Goal: Find contact information

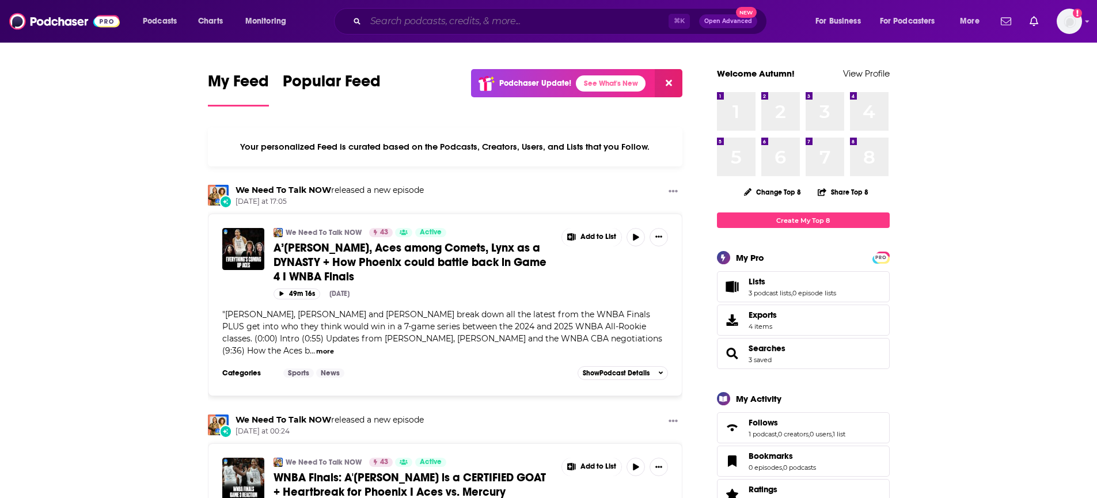
click at [486, 30] on input "Search podcasts, credits, & more..." at bounding box center [517, 21] width 303 height 18
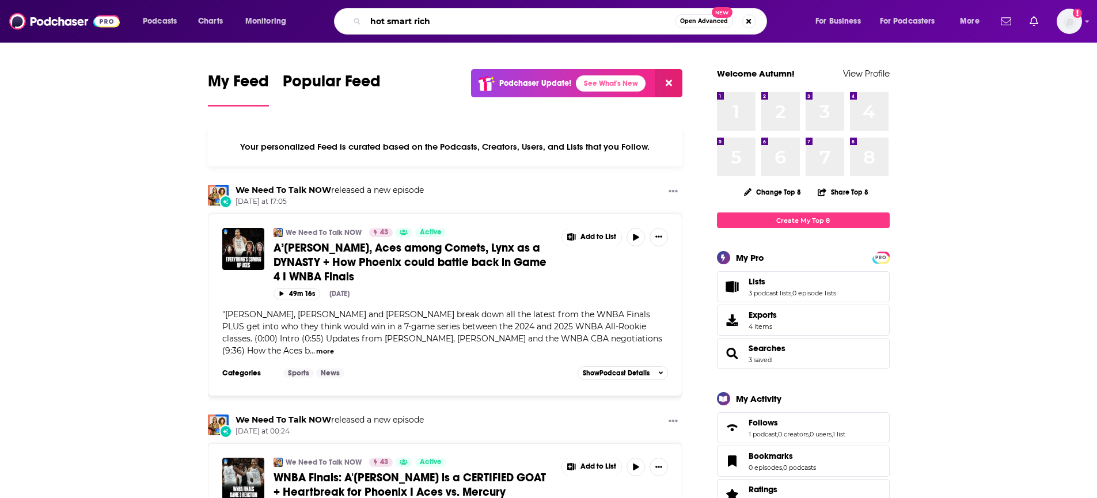
type input "hot smart rich"
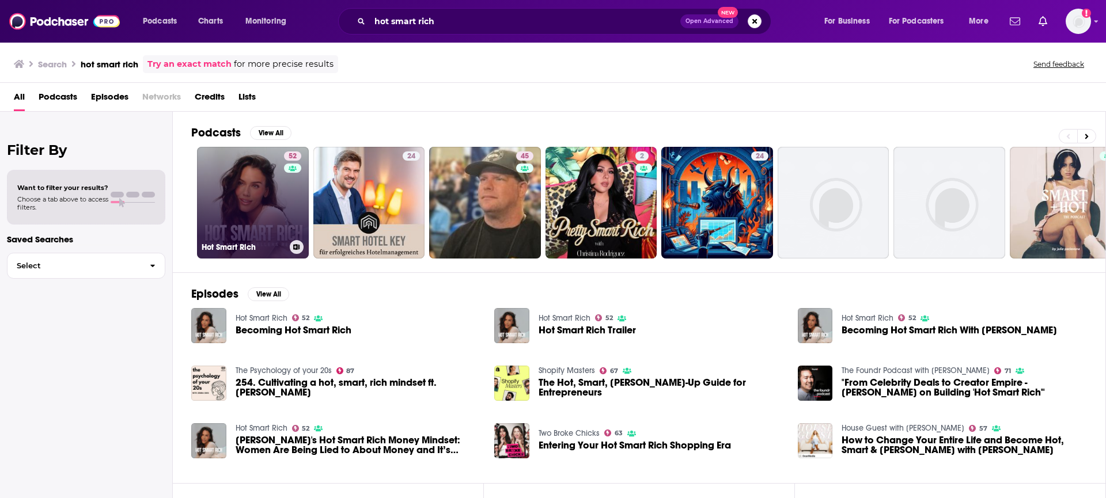
click at [268, 188] on link "52 Hot Smart Rich" at bounding box center [253, 203] width 112 height 112
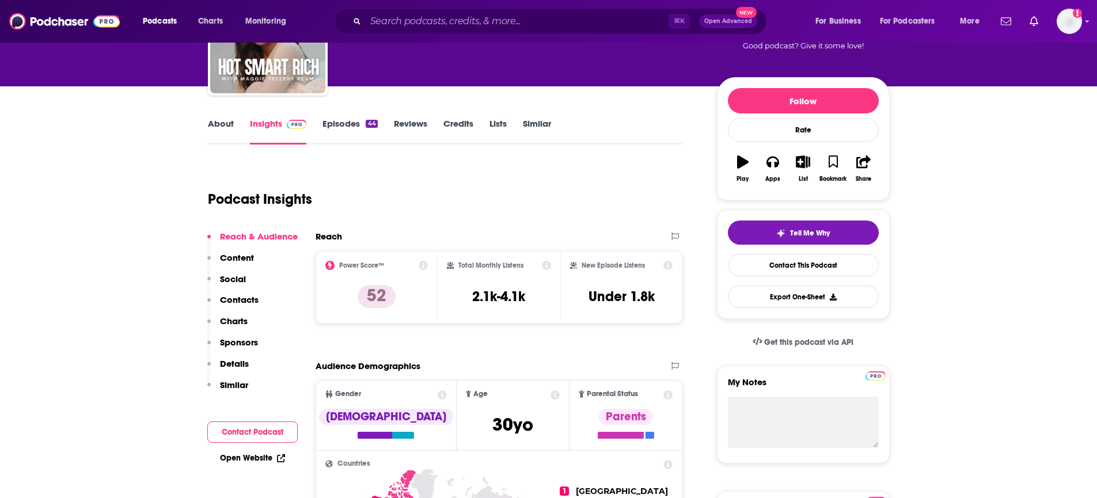
click at [231, 301] on p "Contacts" at bounding box center [239, 299] width 39 height 11
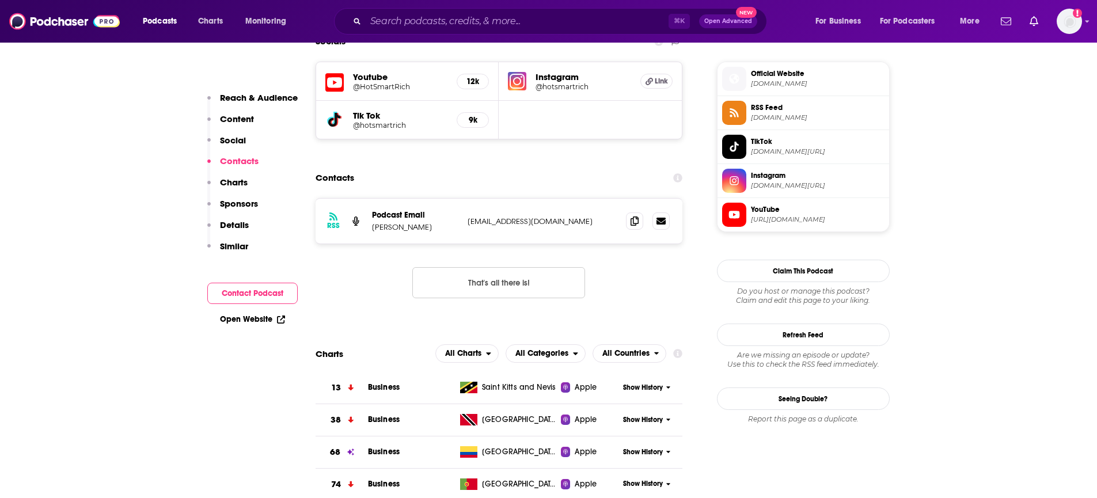
scroll to position [830, 0]
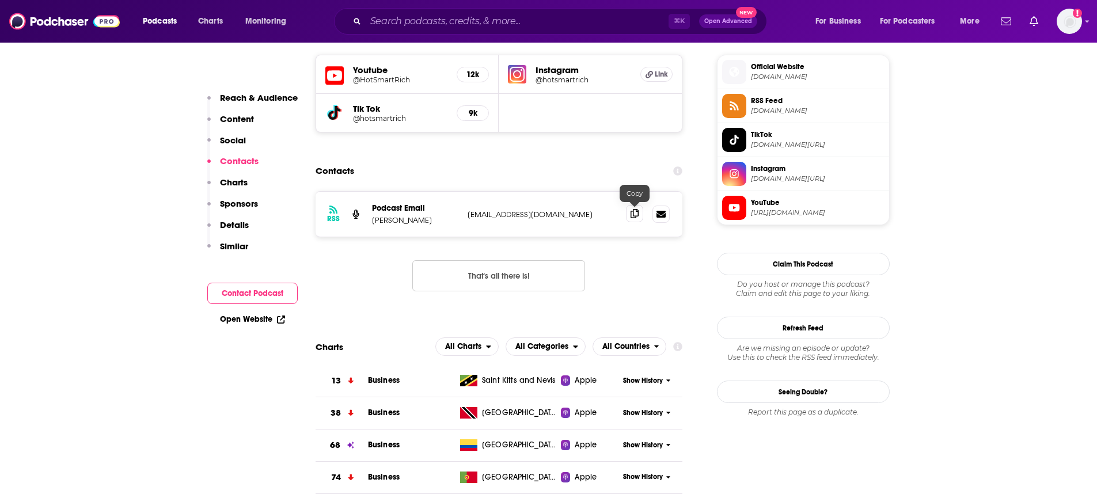
click at [635, 215] on icon at bounding box center [635, 213] width 8 height 9
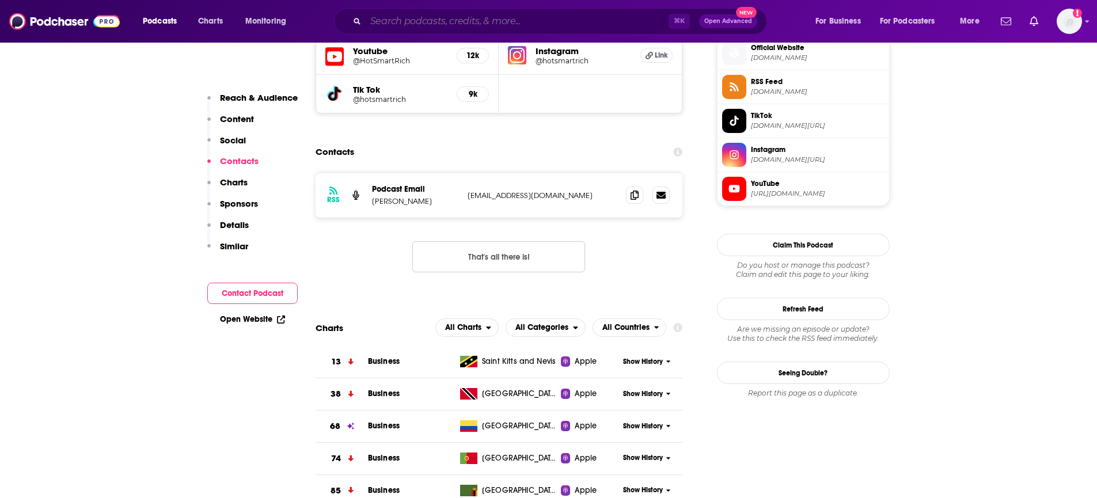
click at [421, 22] on input "Search podcasts, credits, & more..." at bounding box center [517, 21] width 303 height 18
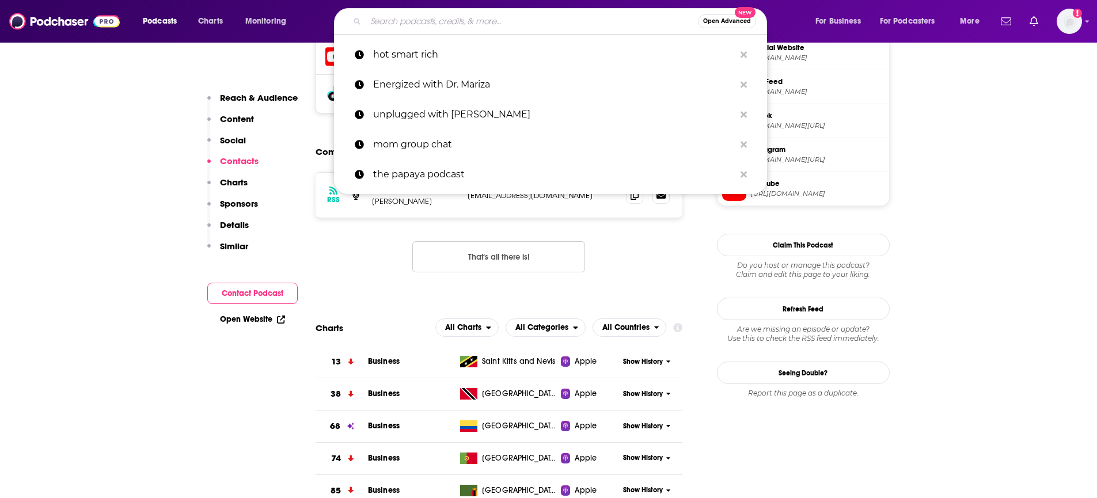
paste input "The Founder Hour"
type input "The Founder Hour"
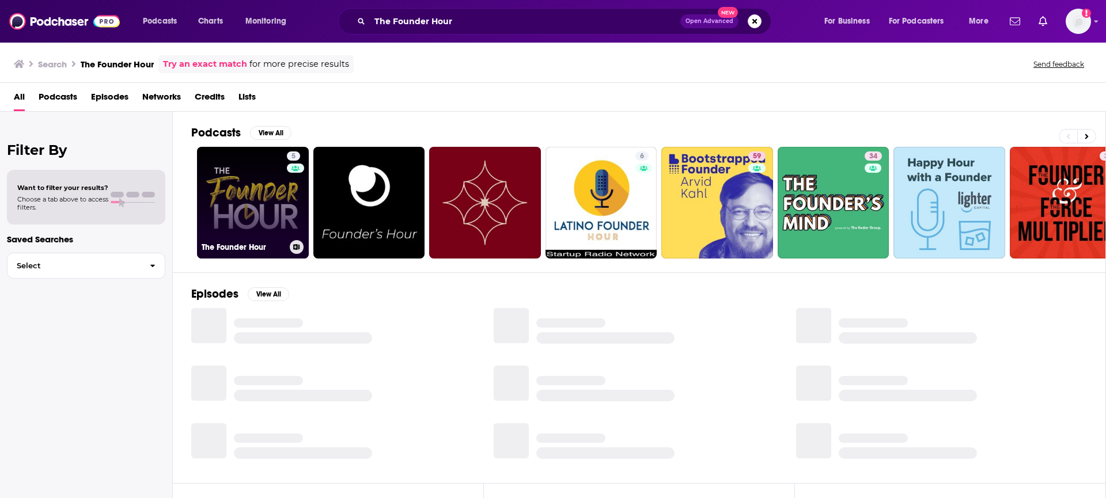
click at [262, 226] on link "5 The Founder Hour" at bounding box center [253, 203] width 112 height 112
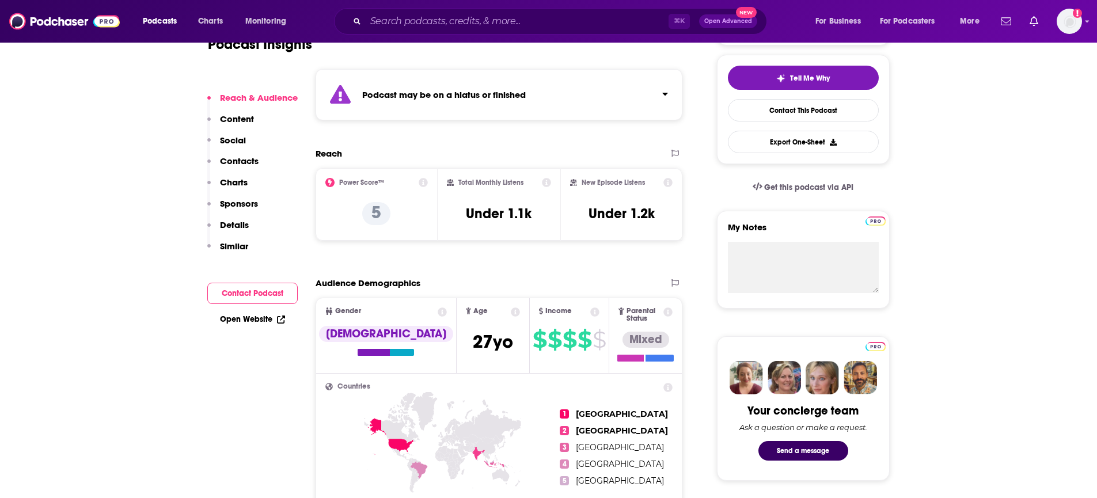
scroll to position [259, 0]
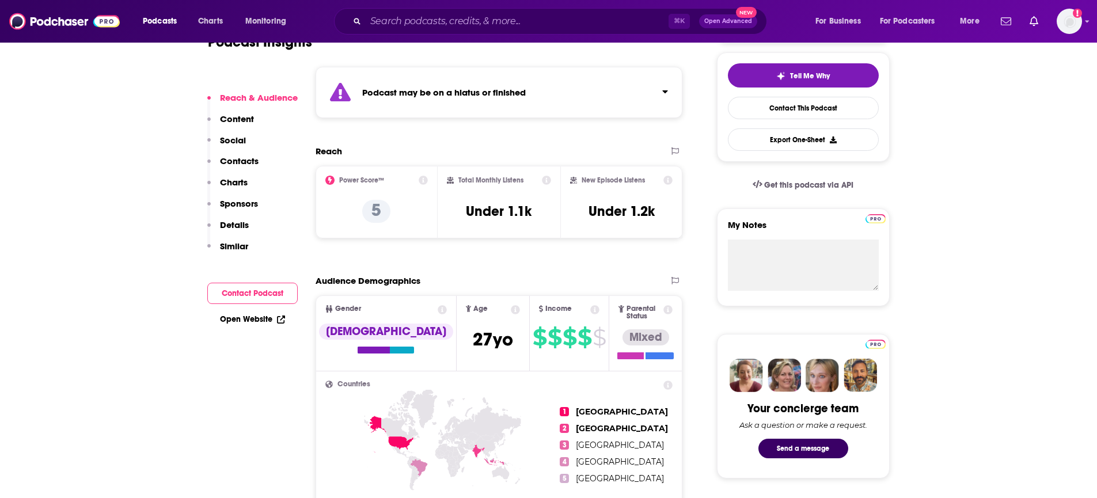
click at [240, 164] on p "Contacts" at bounding box center [239, 160] width 39 height 11
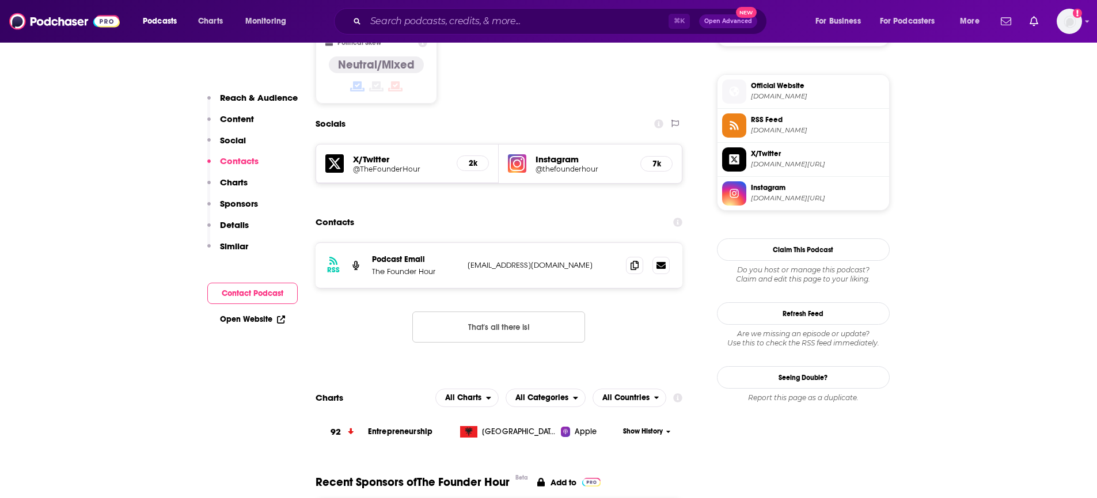
scroll to position [1021, 0]
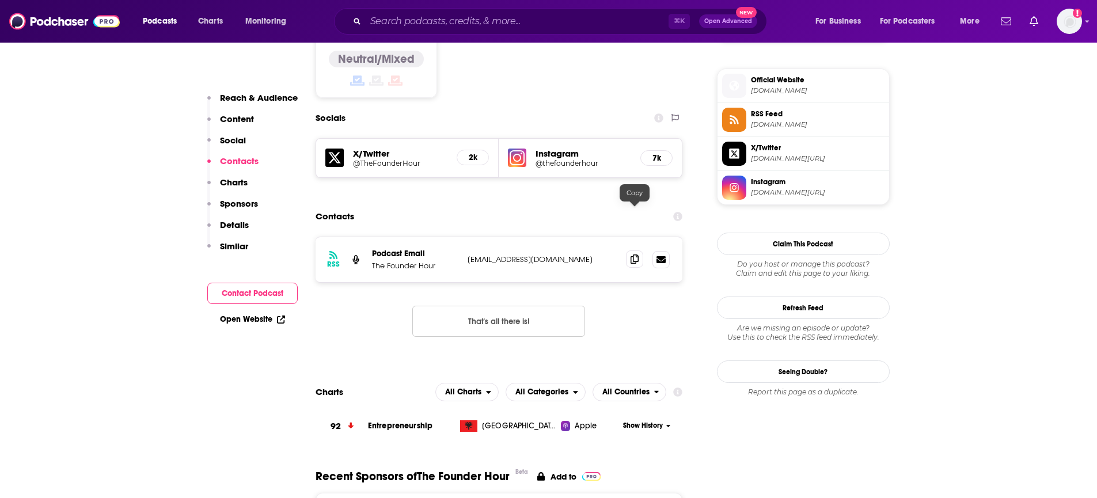
click at [638, 255] on icon at bounding box center [635, 259] width 8 height 9
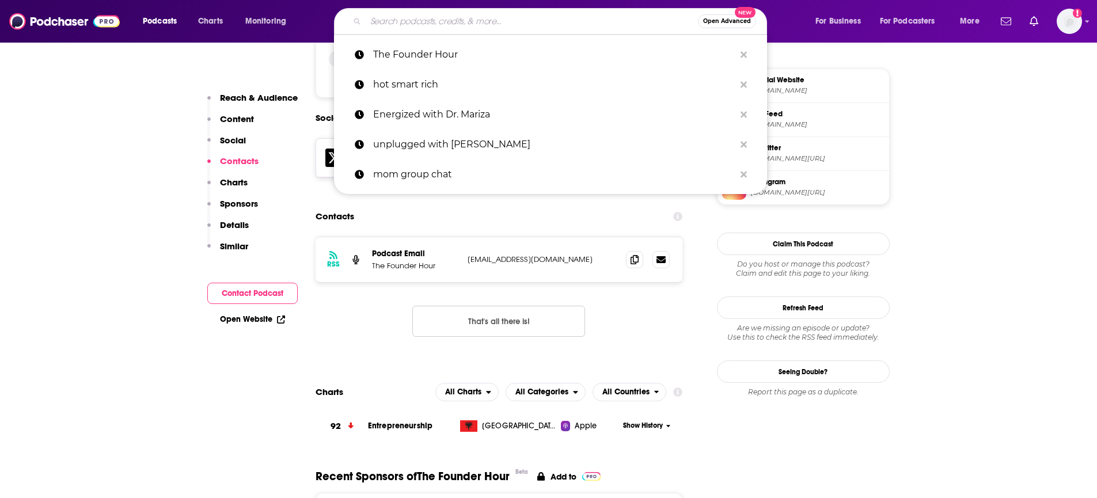
click at [466, 12] on input "Search podcasts, credits, & more..." at bounding box center [532, 21] width 332 height 18
paste input "The Story of a Brand"
type input "The Story of a Brand"
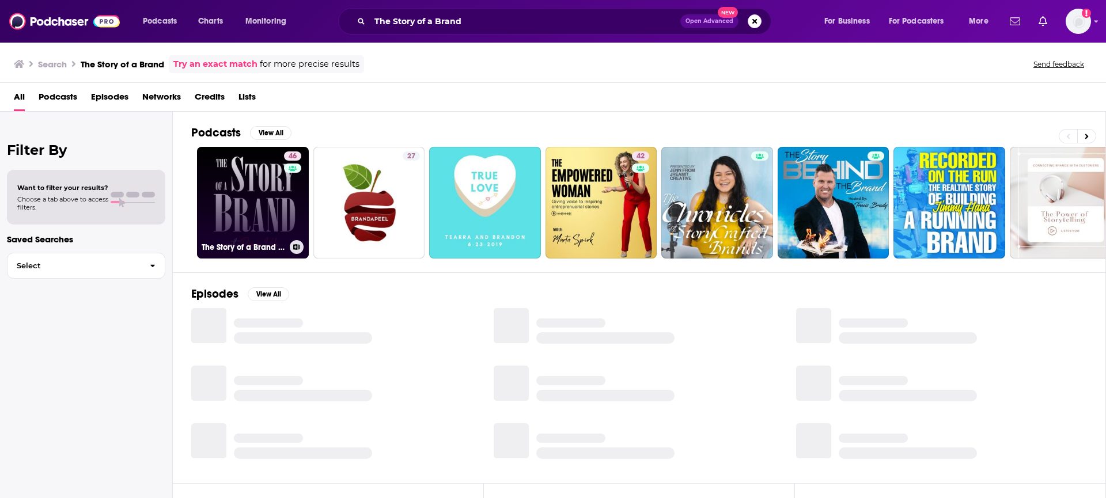
click at [234, 202] on link "46 The Story of a Brand Show" at bounding box center [253, 203] width 112 height 112
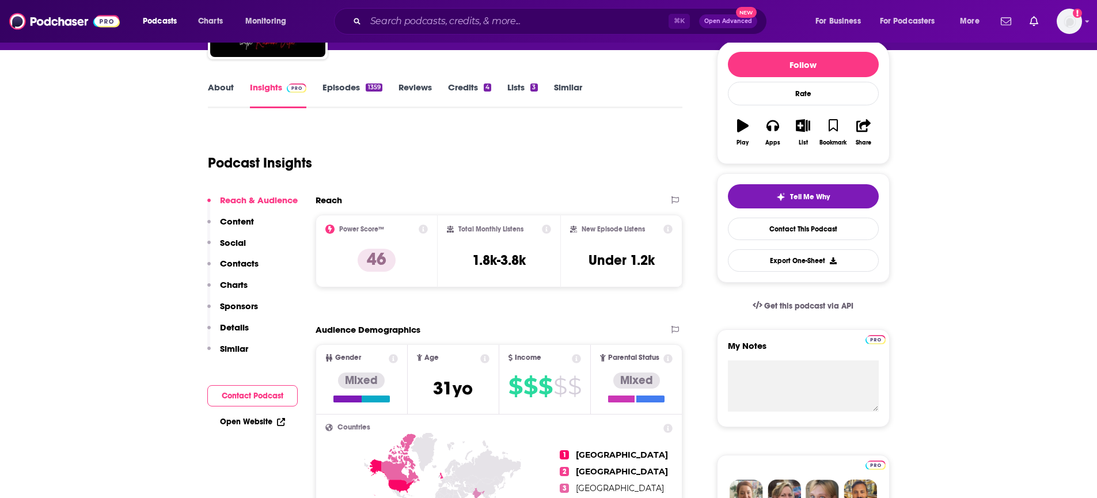
click at [255, 265] on p "Contacts" at bounding box center [239, 263] width 39 height 11
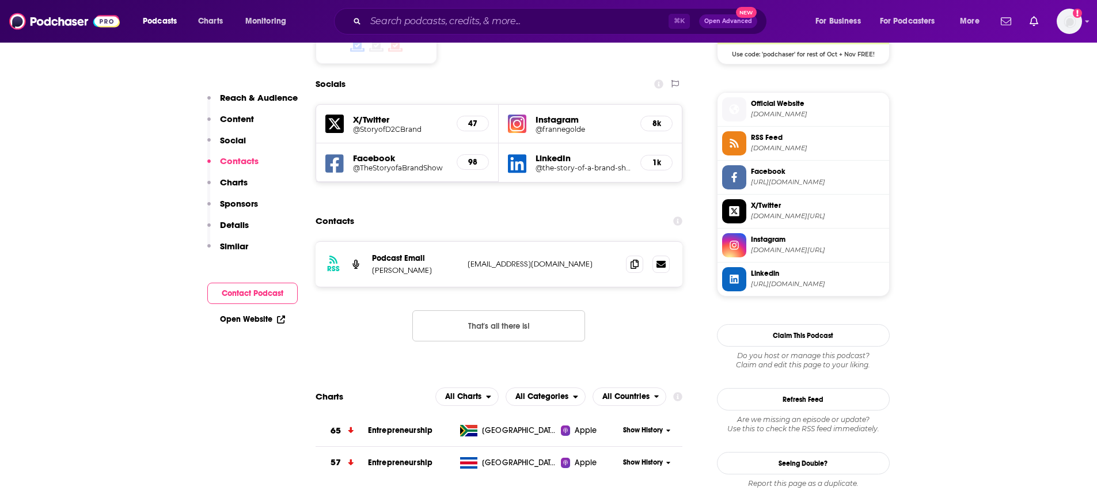
scroll to position [1001, 0]
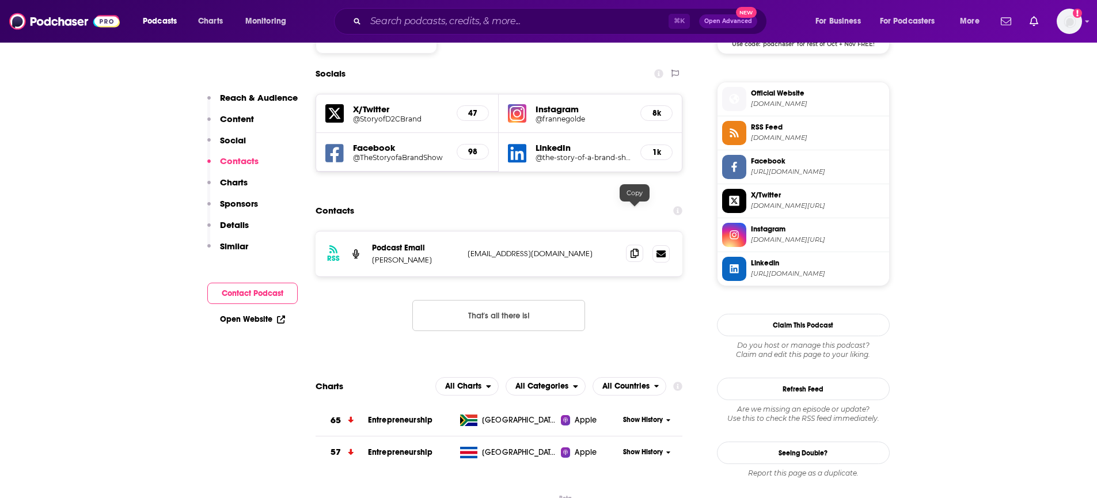
click at [631, 249] on icon at bounding box center [635, 253] width 8 height 9
click at [463, 26] on input "Search podcasts, credits, & more..." at bounding box center [517, 21] width 303 height 18
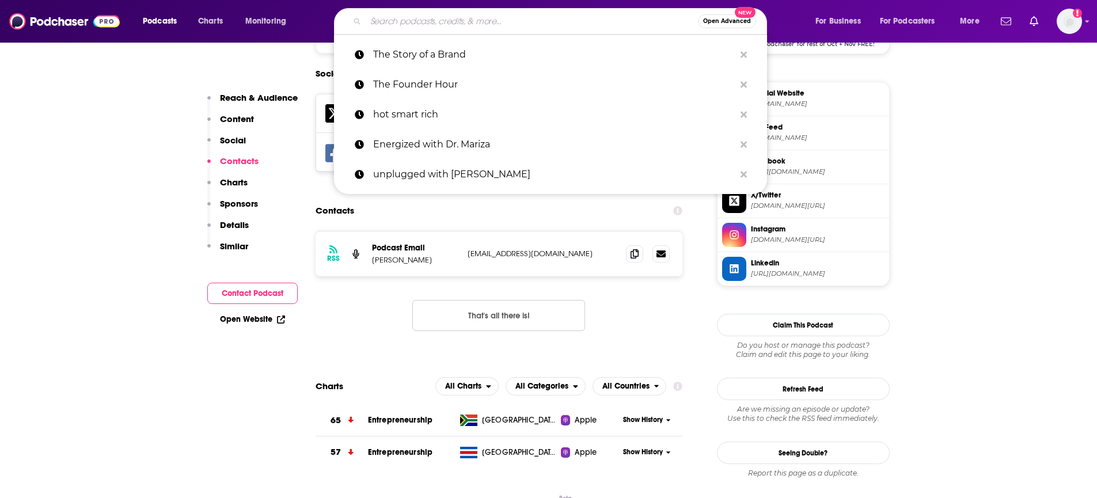
paste input "The [PERSON_NAME] Show"
type input "The [PERSON_NAME] Show"
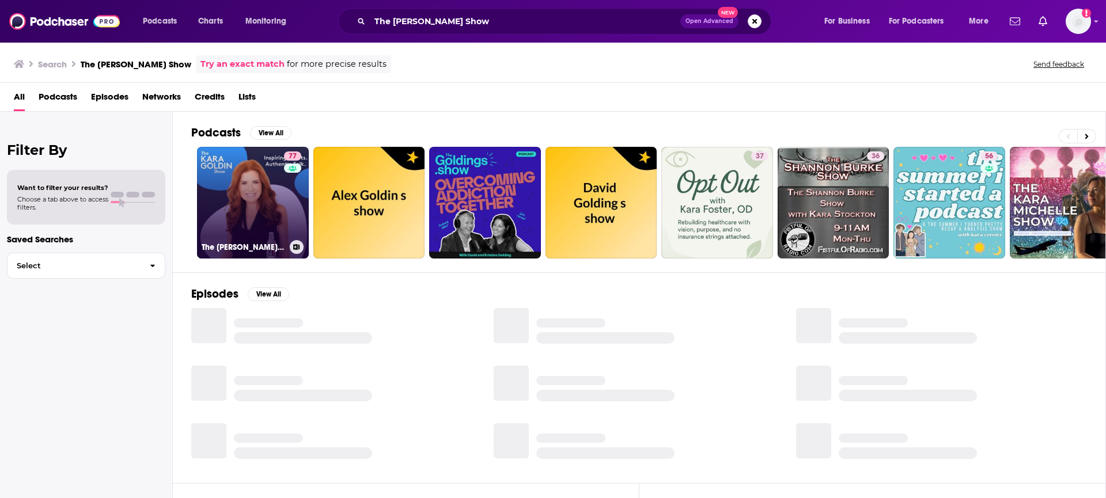
click at [245, 231] on link "77 The [PERSON_NAME] Show" at bounding box center [253, 203] width 112 height 112
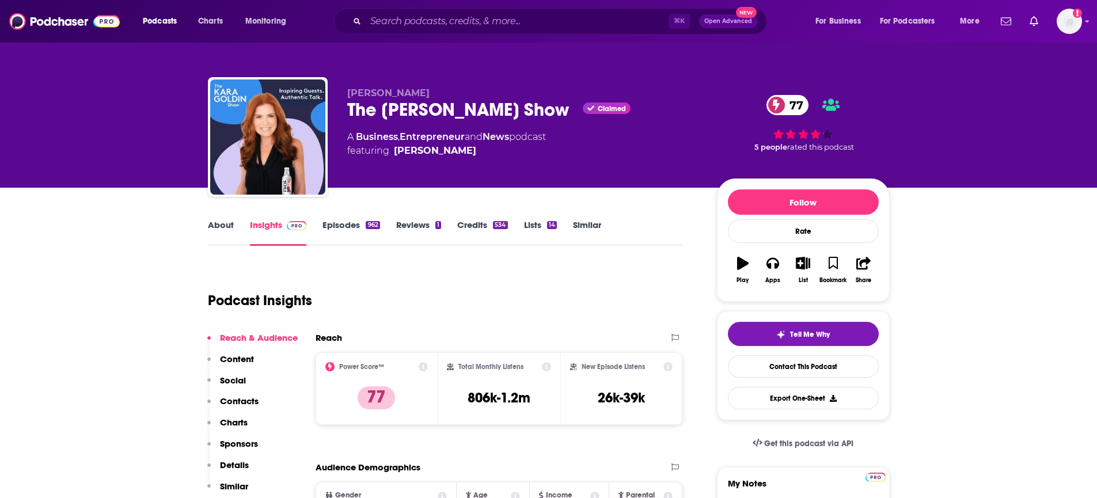
click at [232, 400] on p "Contacts" at bounding box center [239, 401] width 39 height 11
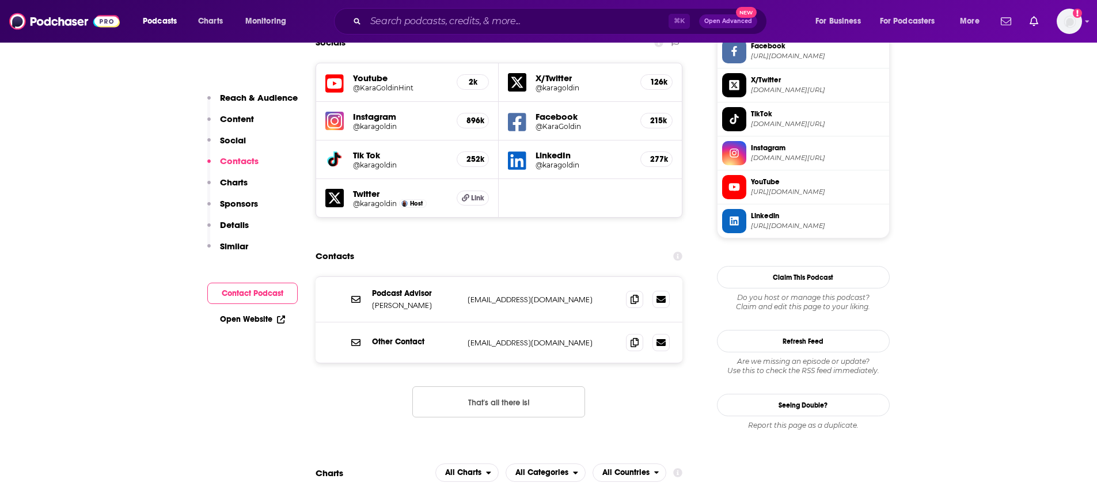
scroll to position [1038, 0]
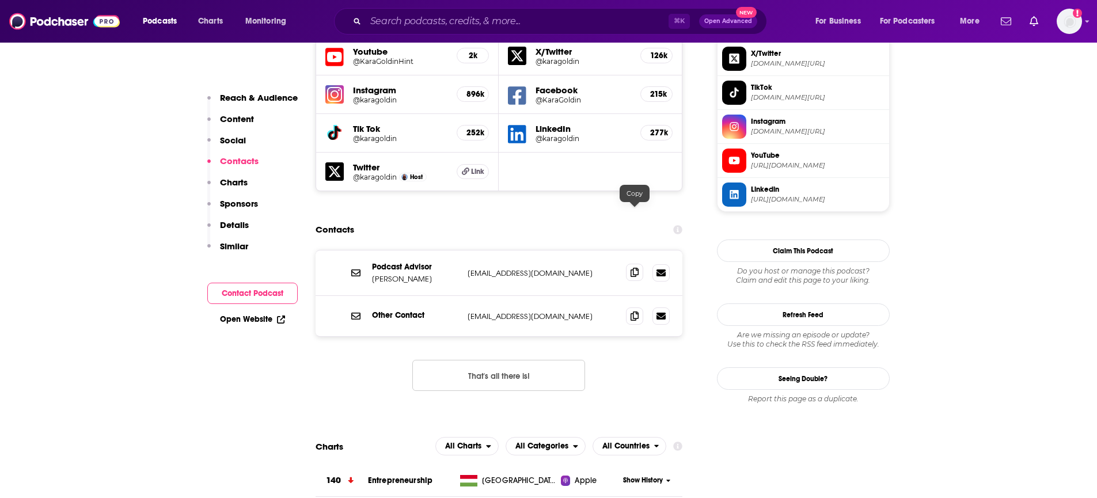
click at [632, 268] on icon at bounding box center [635, 272] width 8 height 9
click at [637, 307] on span at bounding box center [634, 315] width 17 height 17
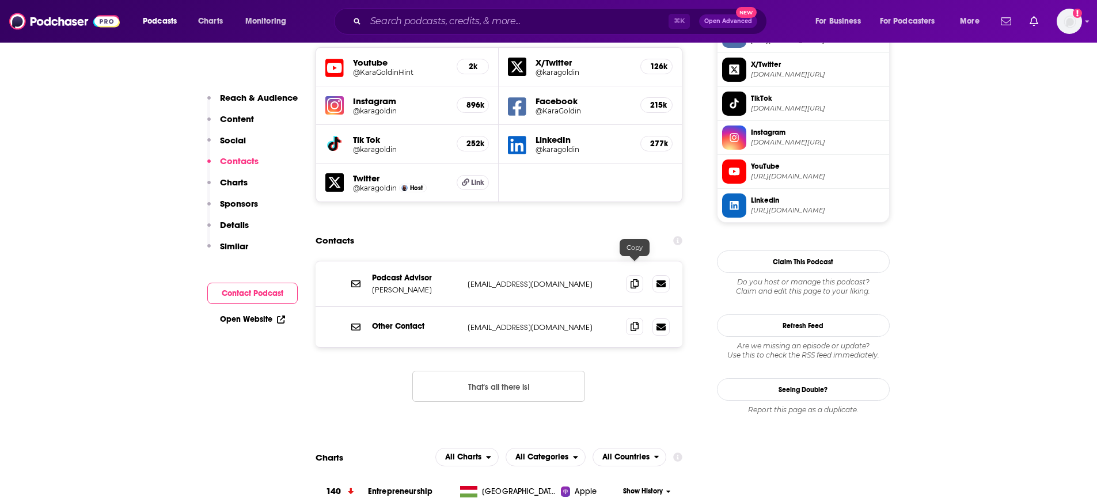
click at [636, 322] on icon at bounding box center [635, 326] width 8 height 9
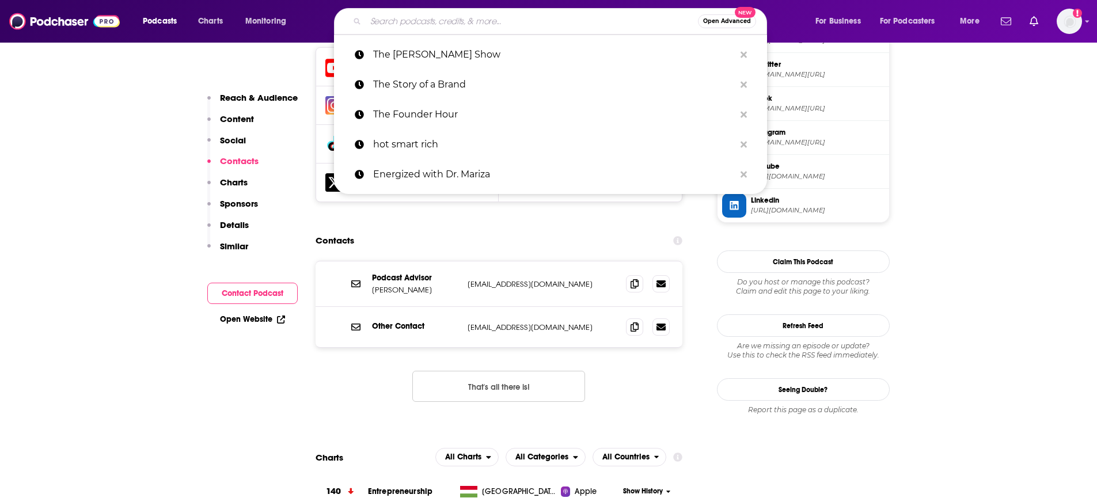
click at [402, 29] on input "Search podcasts, credits, & more..." at bounding box center [532, 21] width 332 height 18
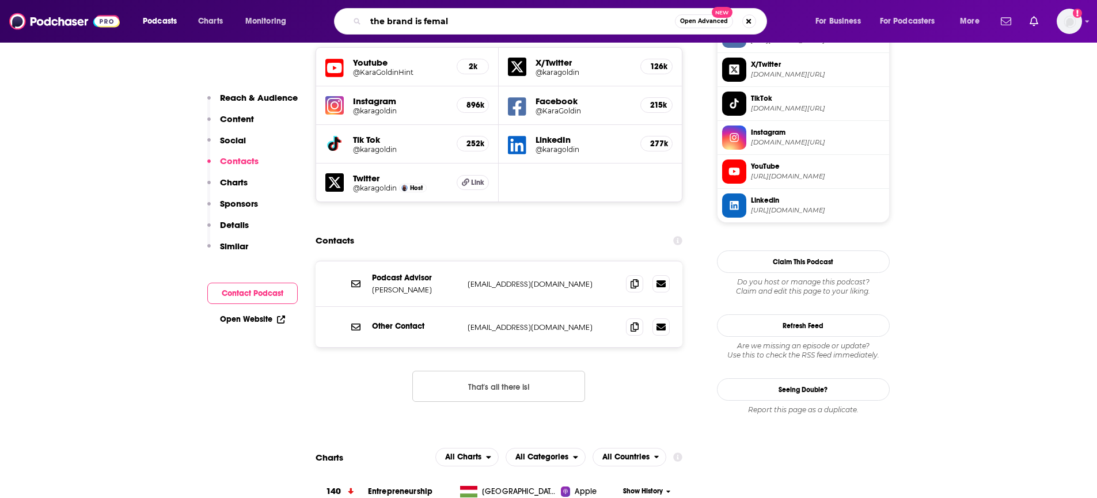
type input "the brand is [DEMOGRAPHIC_DATA]"
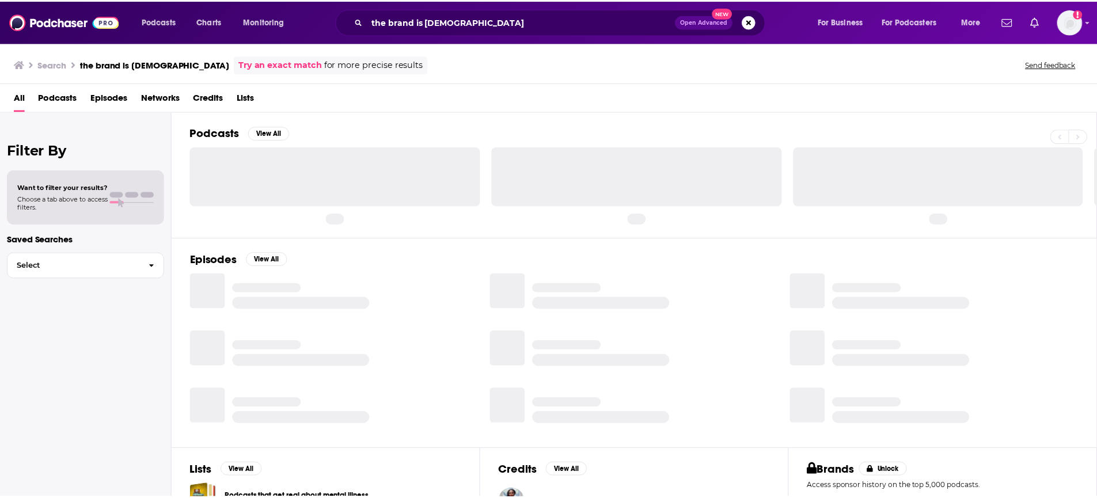
scroll to position [3, 0]
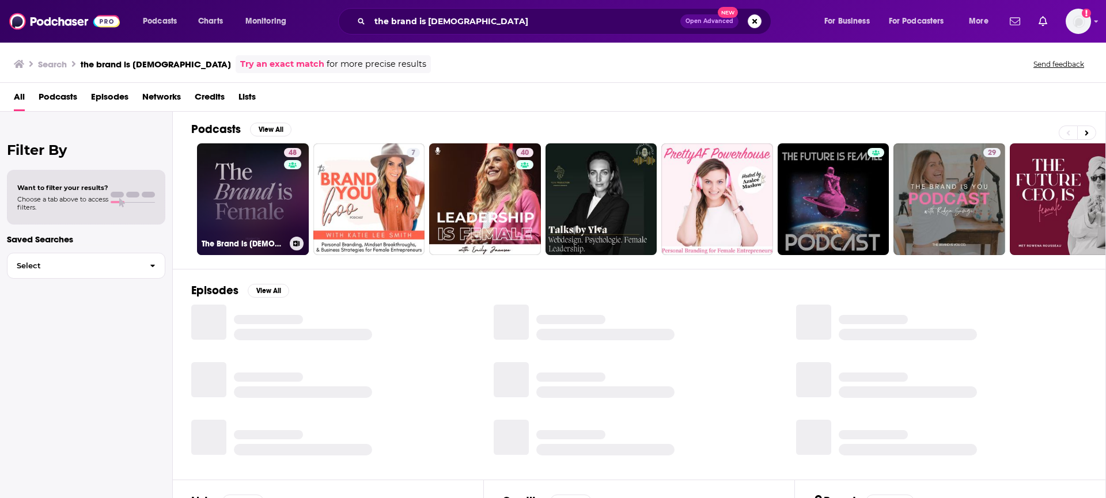
click at [236, 208] on link "48 The Brand is [DEMOGRAPHIC_DATA]" at bounding box center [253, 199] width 112 height 112
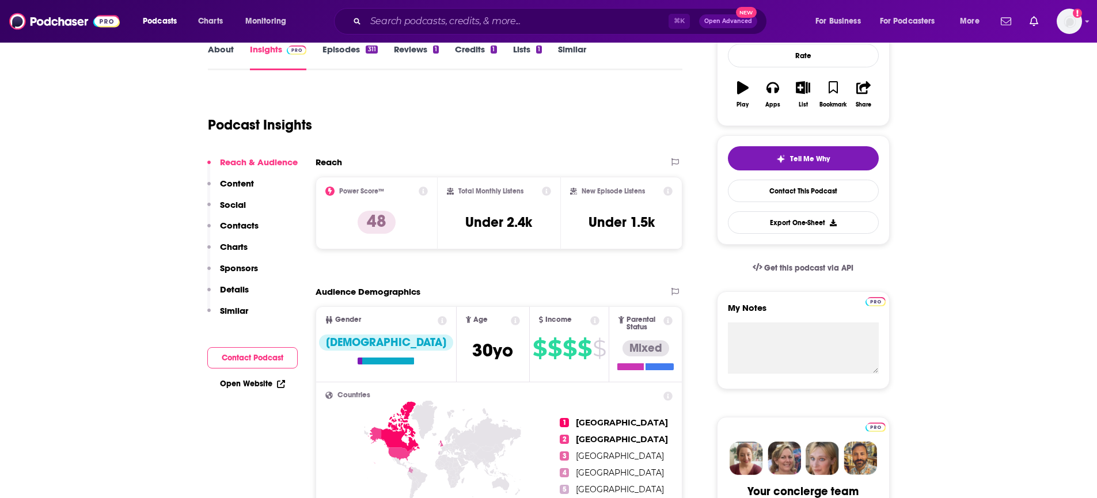
scroll to position [173, 0]
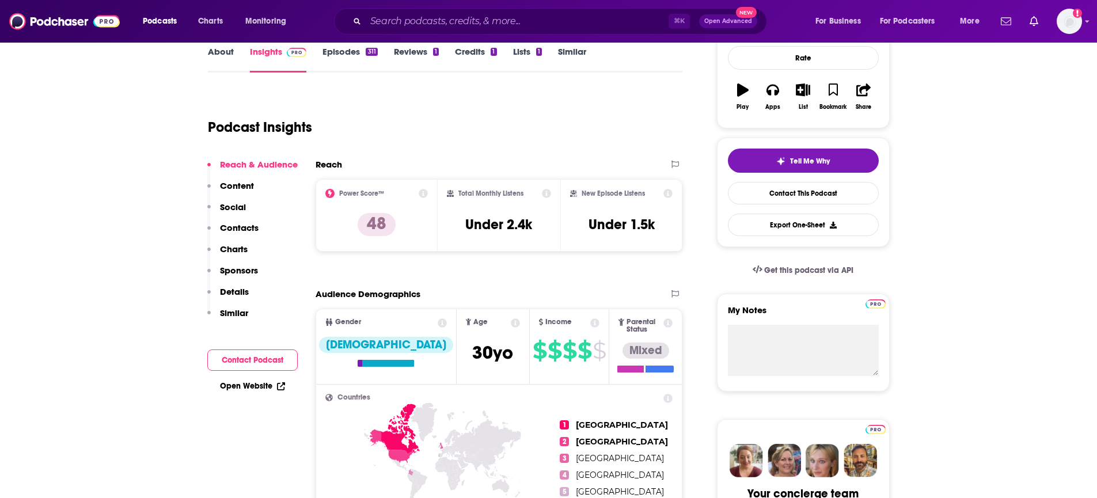
click at [227, 225] on p "Contacts" at bounding box center [239, 227] width 39 height 11
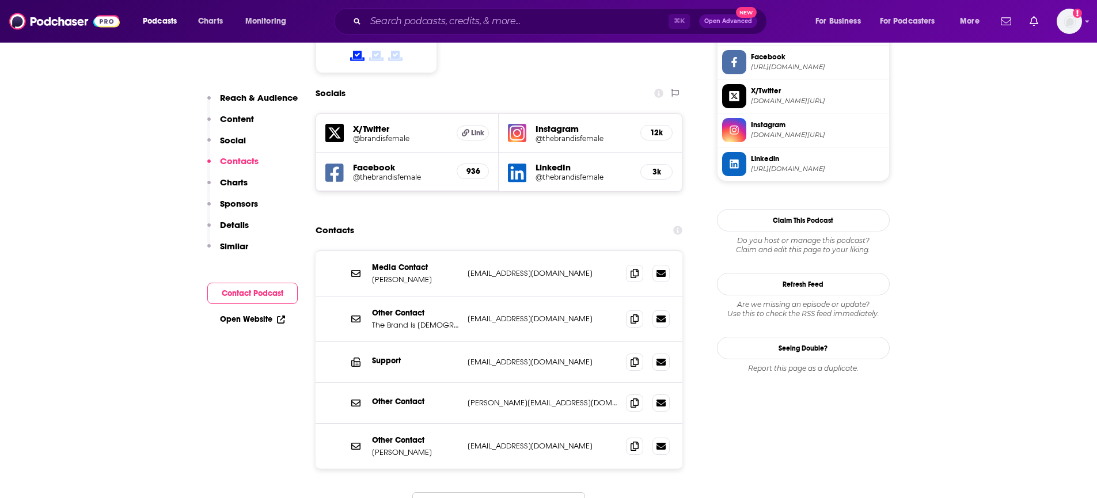
scroll to position [1001, 0]
click at [632, 268] on icon at bounding box center [635, 272] width 8 height 9
click at [634, 313] on icon at bounding box center [635, 317] width 8 height 9
click at [629, 352] on span at bounding box center [634, 360] width 17 height 17
click at [637, 397] on icon at bounding box center [635, 401] width 8 height 9
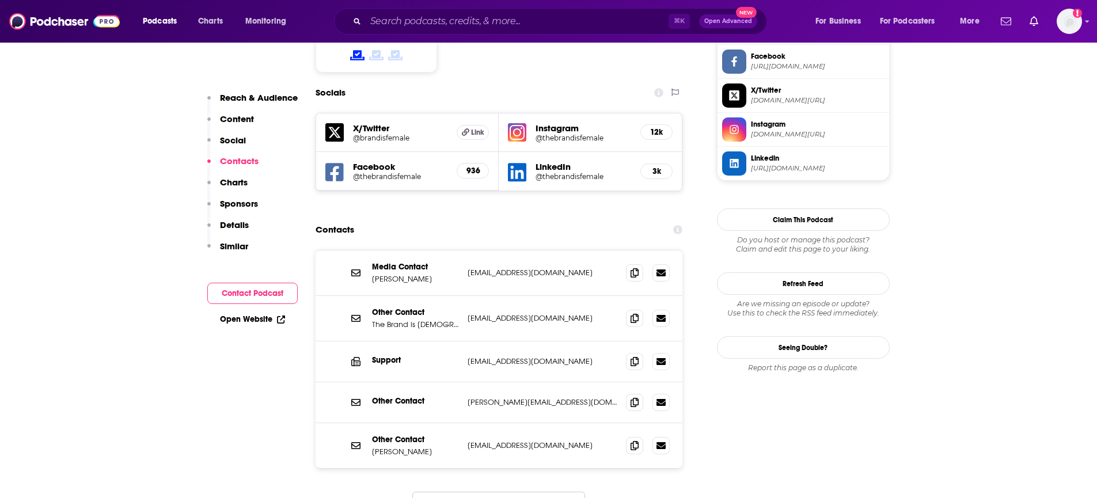
click at [425, 9] on div "⌘ K Open Advanced New" at bounding box center [550, 21] width 433 height 26
click at [423, 22] on input "Search podcasts, credits, & more..." at bounding box center [517, 21] width 303 height 18
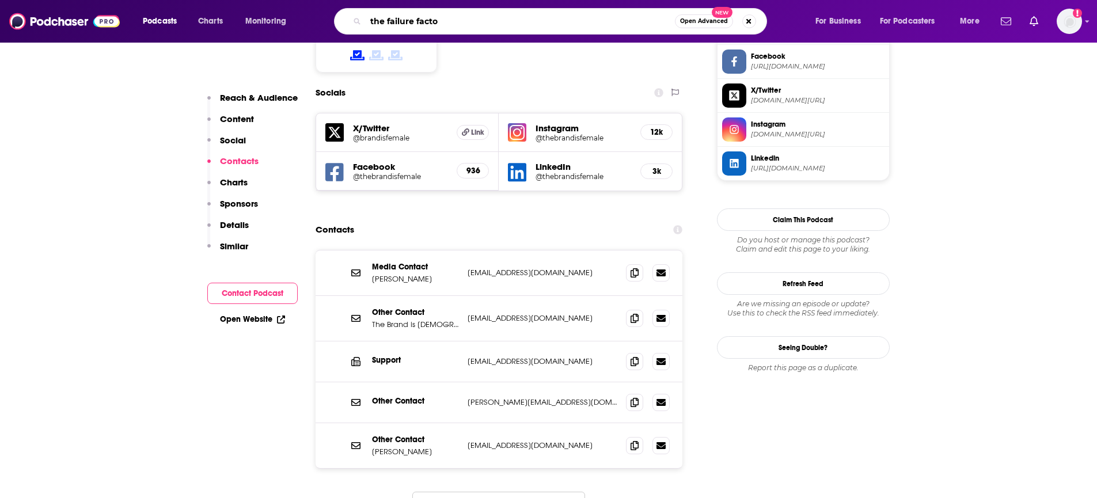
type input "the failure factor"
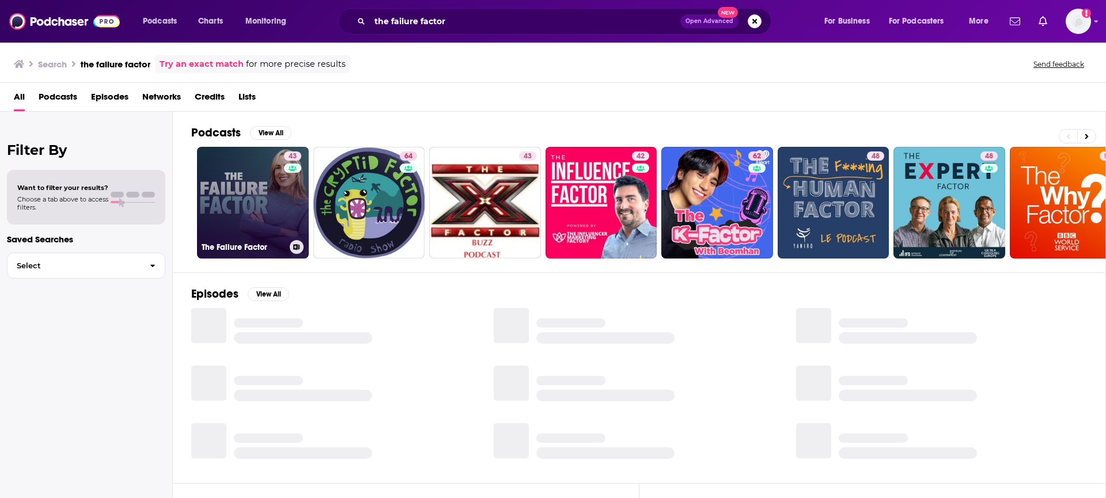
click at [253, 196] on link "43 The Failure Factor" at bounding box center [253, 203] width 112 height 112
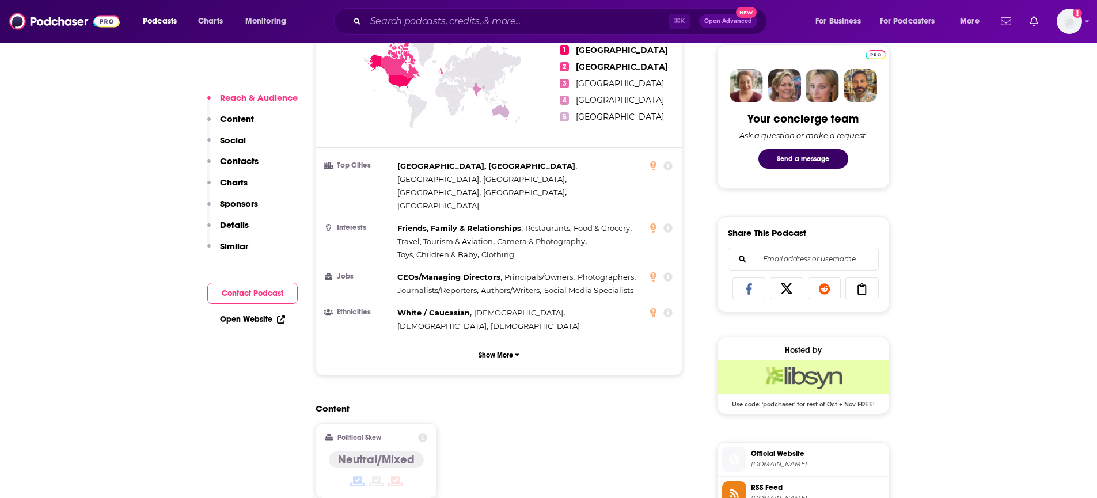
click at [257, 161] on p "Contacts" at bounding box center [239, 160] width 39 height 11
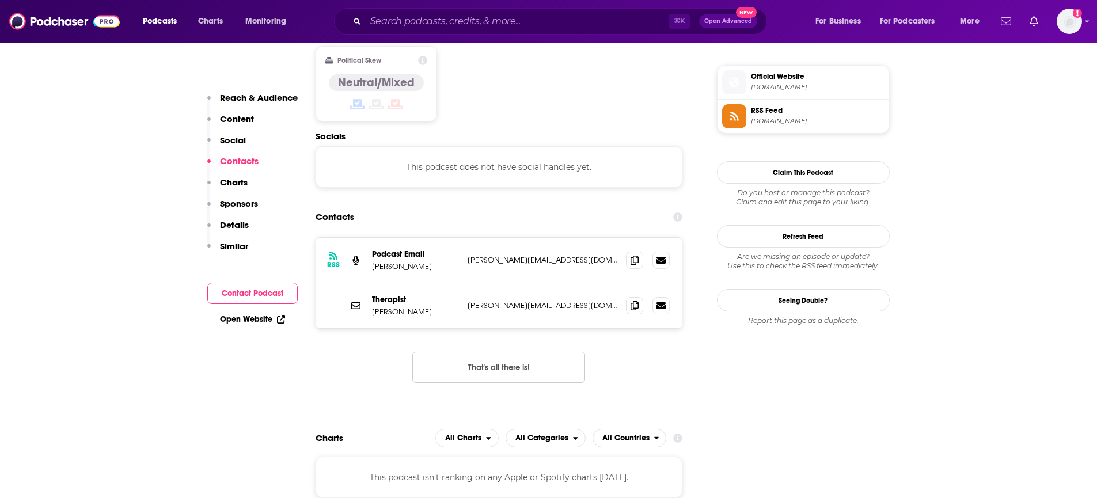
scroll to position [926, 0]
click at [635, 255] on icon at bounding box center [635, 259] width 8 height 9
click at [484, 14] on input "Search podcasts, credits, & more..." at bounding box center [517, 21] width 303 height 18
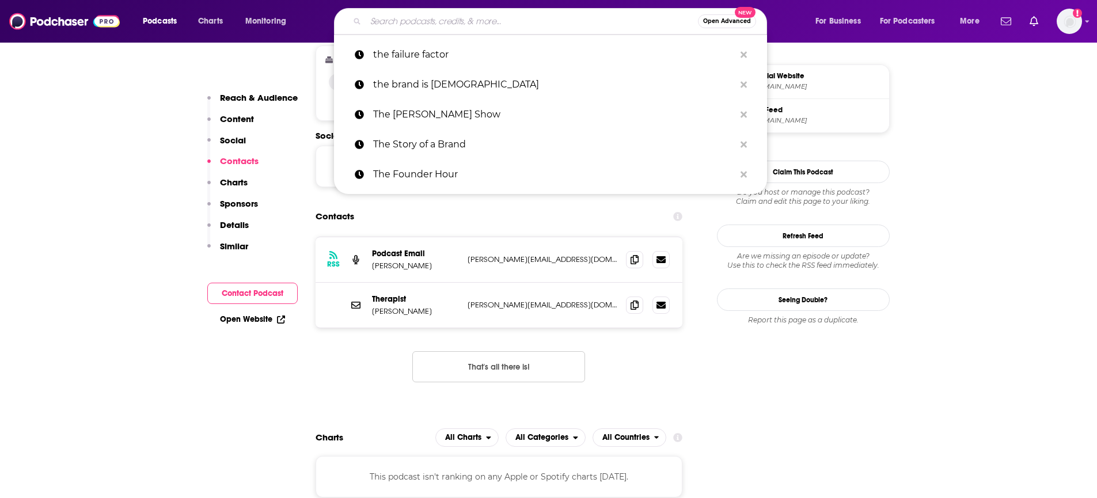
paste input "Empowered and Unapologetic"
type input "Empowered and Unapologetic"
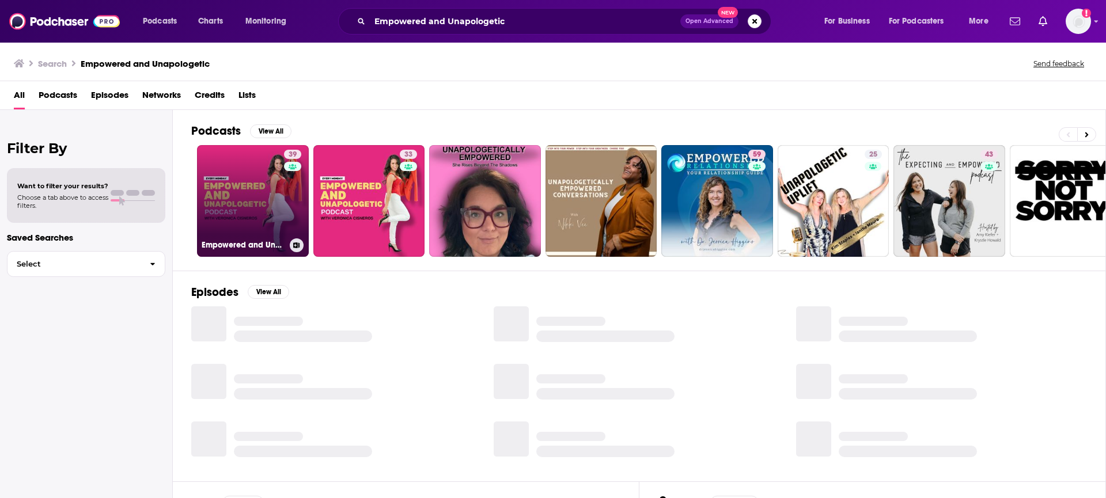
click at [210, 187] on link "39 Empowered and Unapologetic: Mastering Marriage, Motherhood, and Business - A…" at bounding box center [253, 201] width 112 height 112
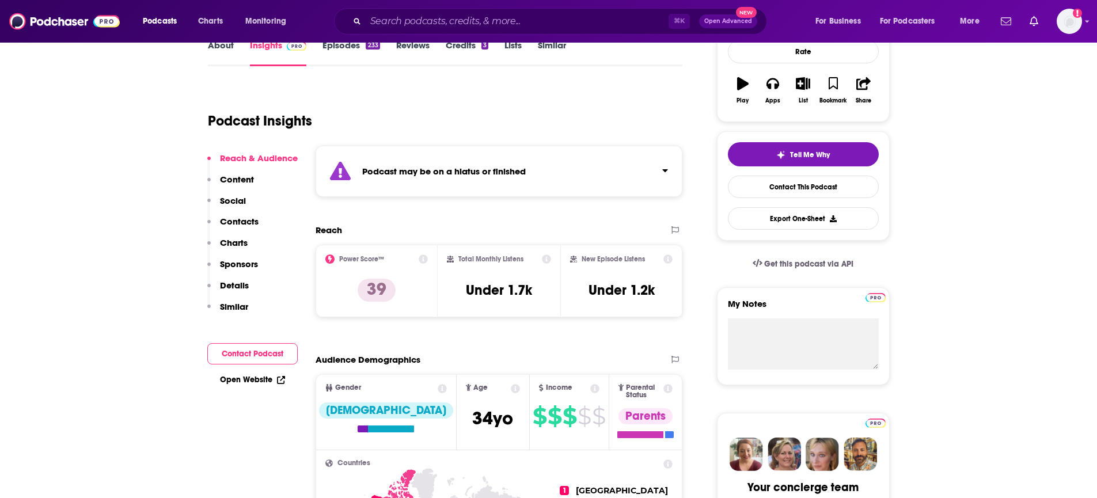
click at [246, 221] on p "Contacts" at bounding box center [239, 221] width 39 height 11
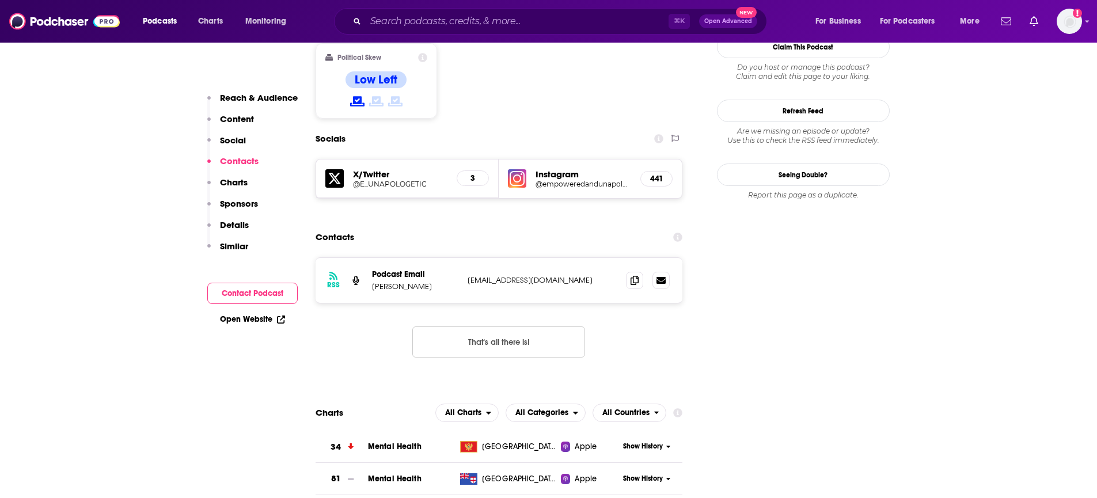
scroll to position [1021, 0]
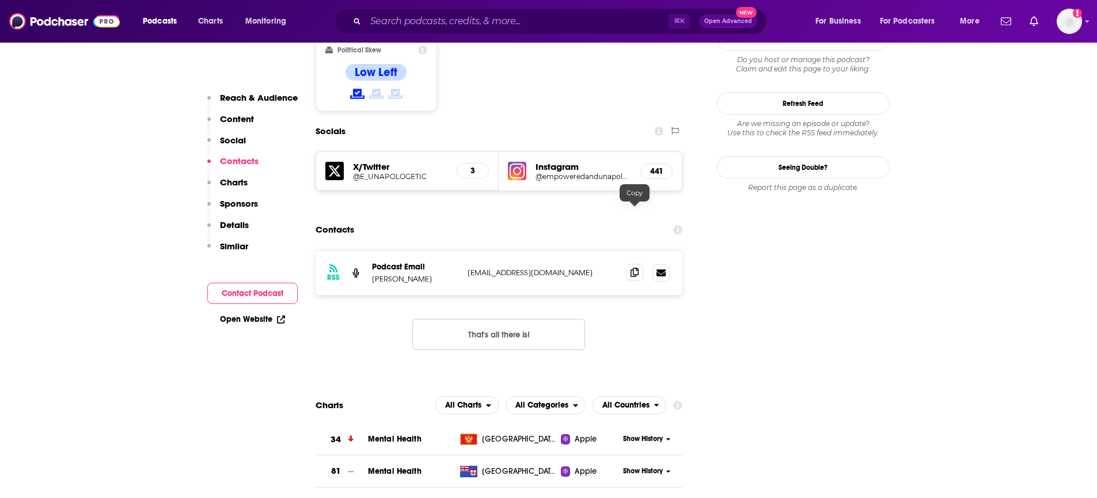
click at [636, 268] on icon at bounding box center [635, 272] width 8 height 9
